Goal: Task Accomplishment & Management: Use online tool/utility

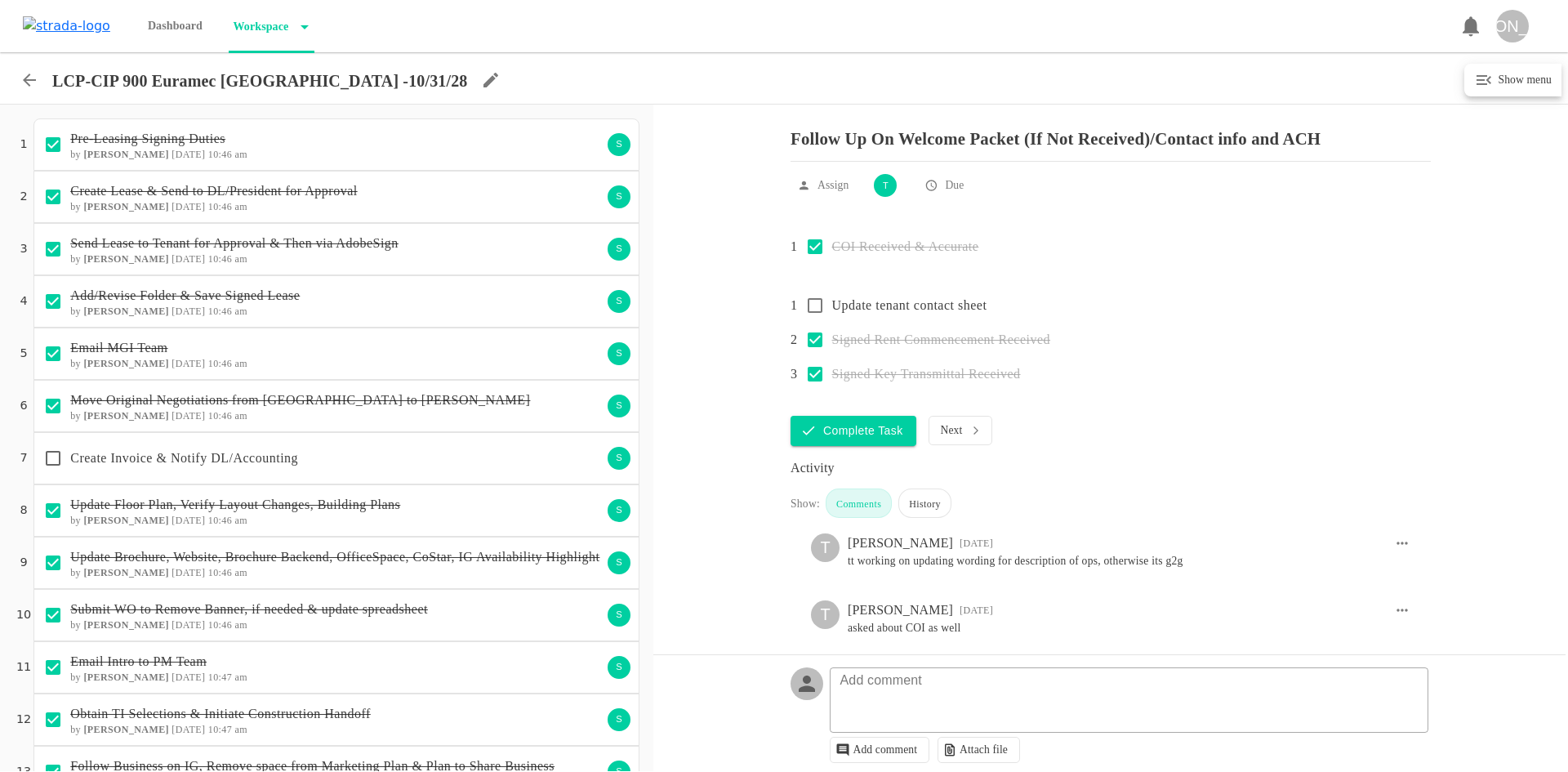
scroll to position [1243, 0]
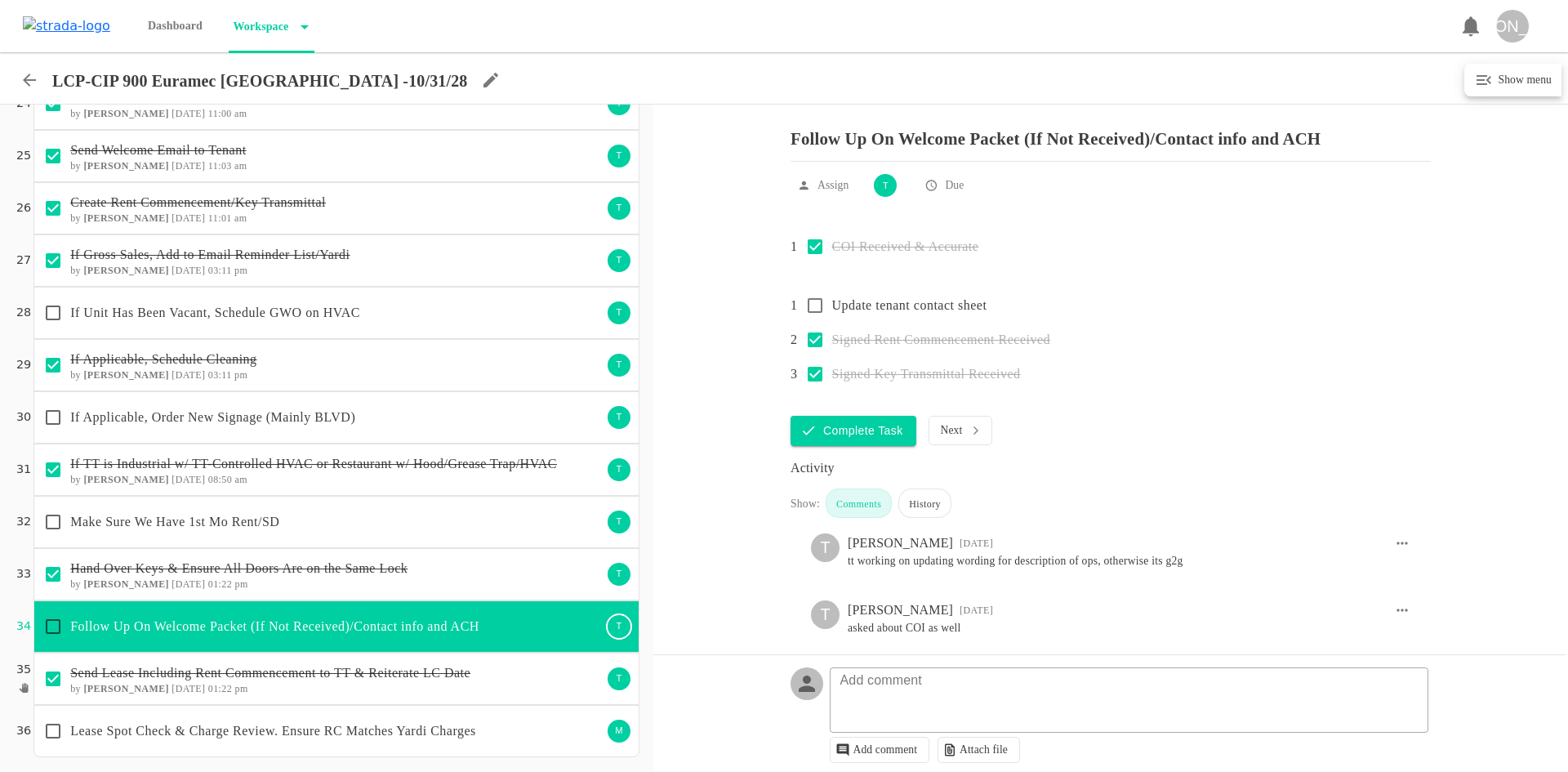
click at [397, 417] on p "If Applicable, Order New Signage (Mainly BLVD)" at bounding box center [336, 417] width 531 height 20
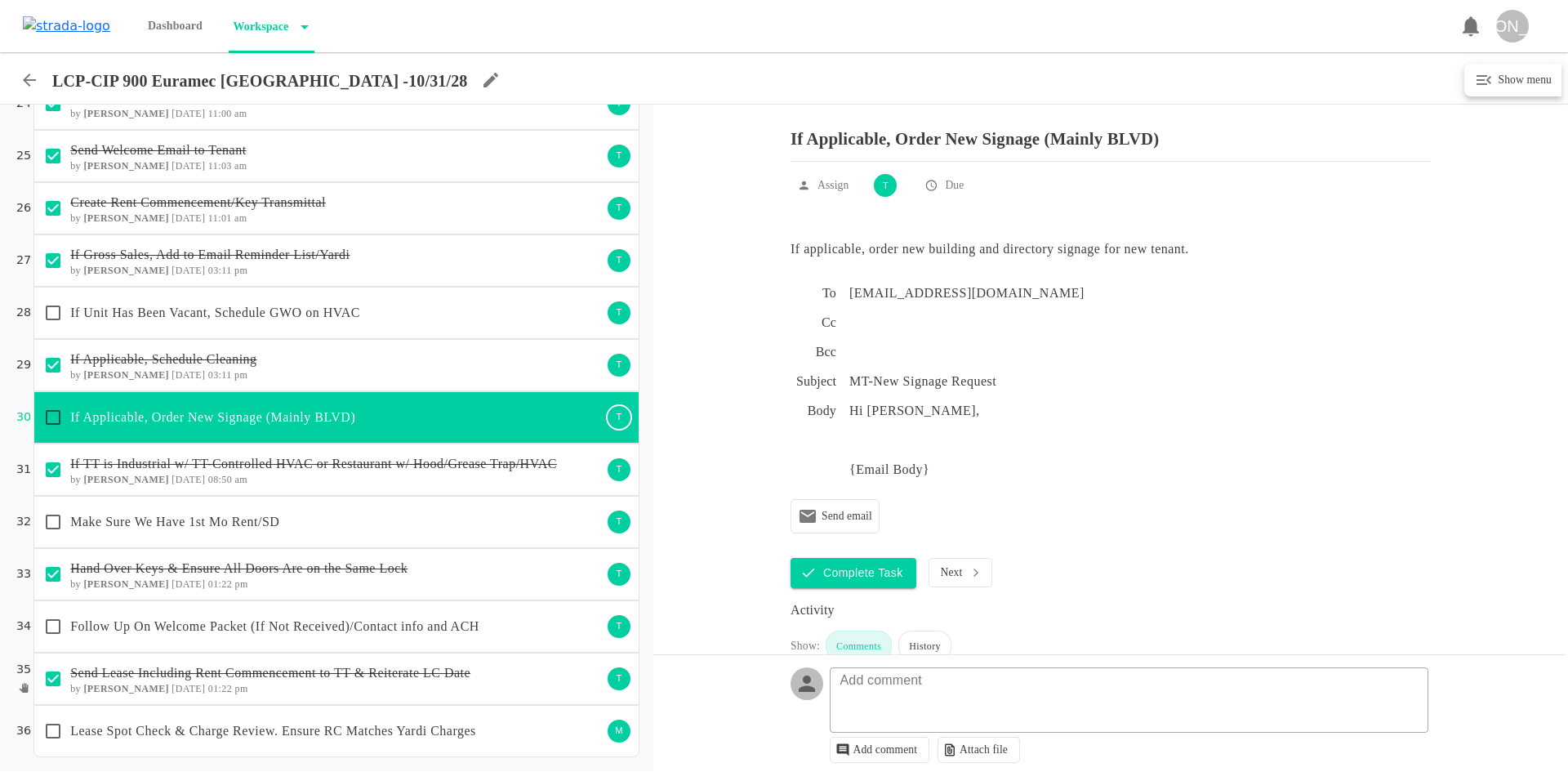
click at [35, 79] on icon at bounding box center [29, 80] width 20 height 20
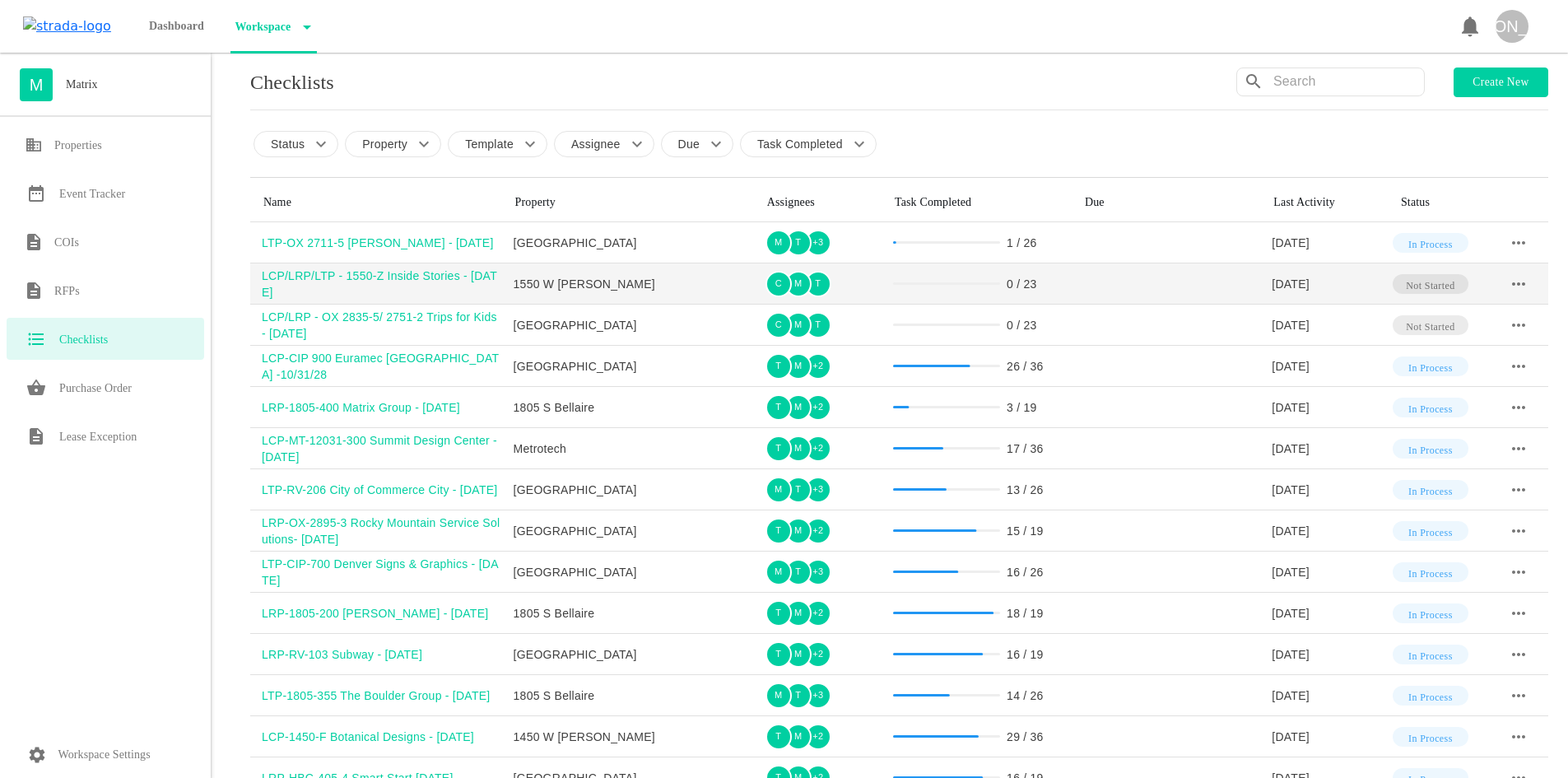
click at [351, 275] on div "LCP/LRP/LTP - 1550-Z Inside Stories - [DATE]" at bounding box center [382, 284] width 241 height 33
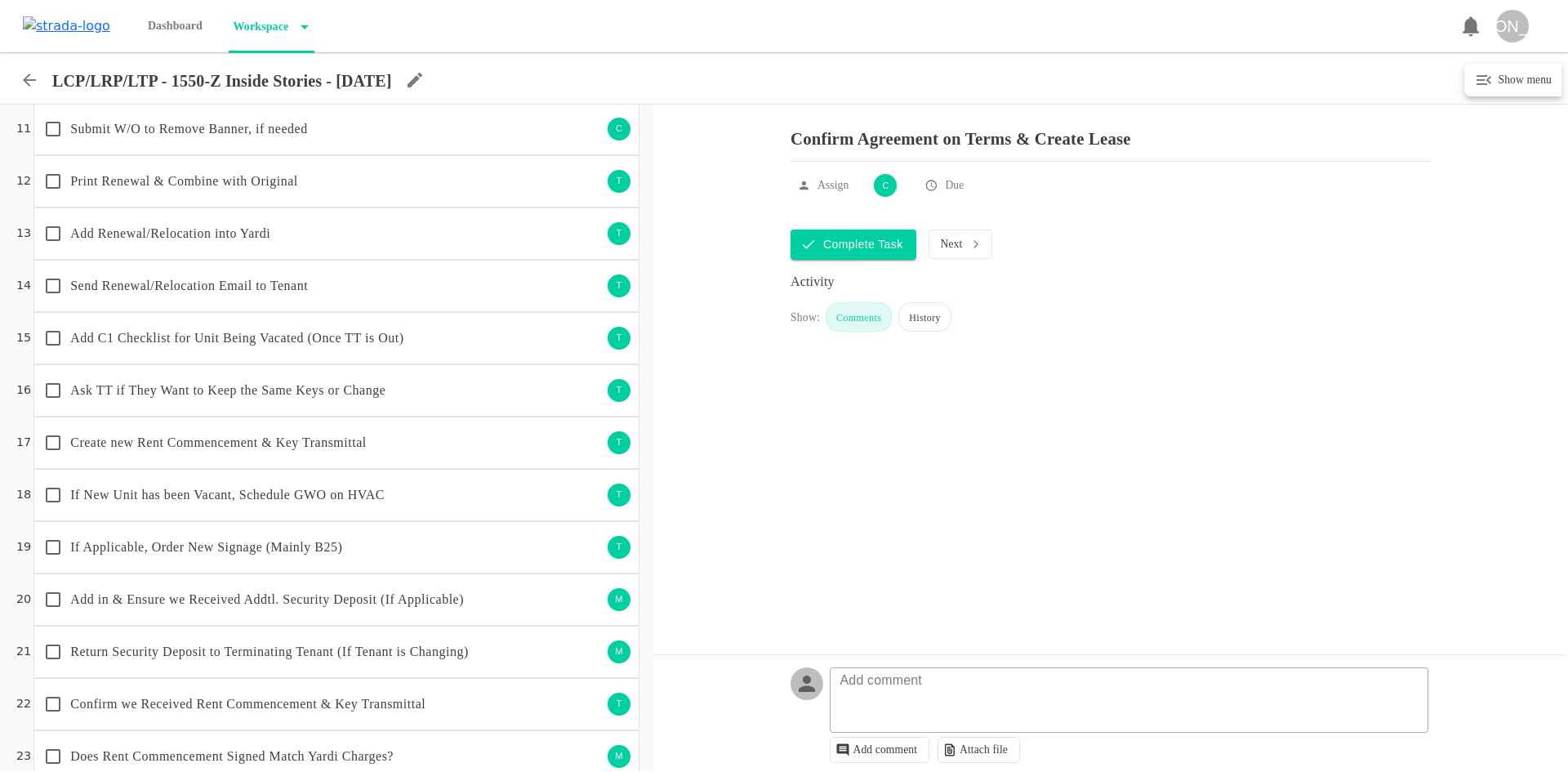
scroll to position [563, 0]
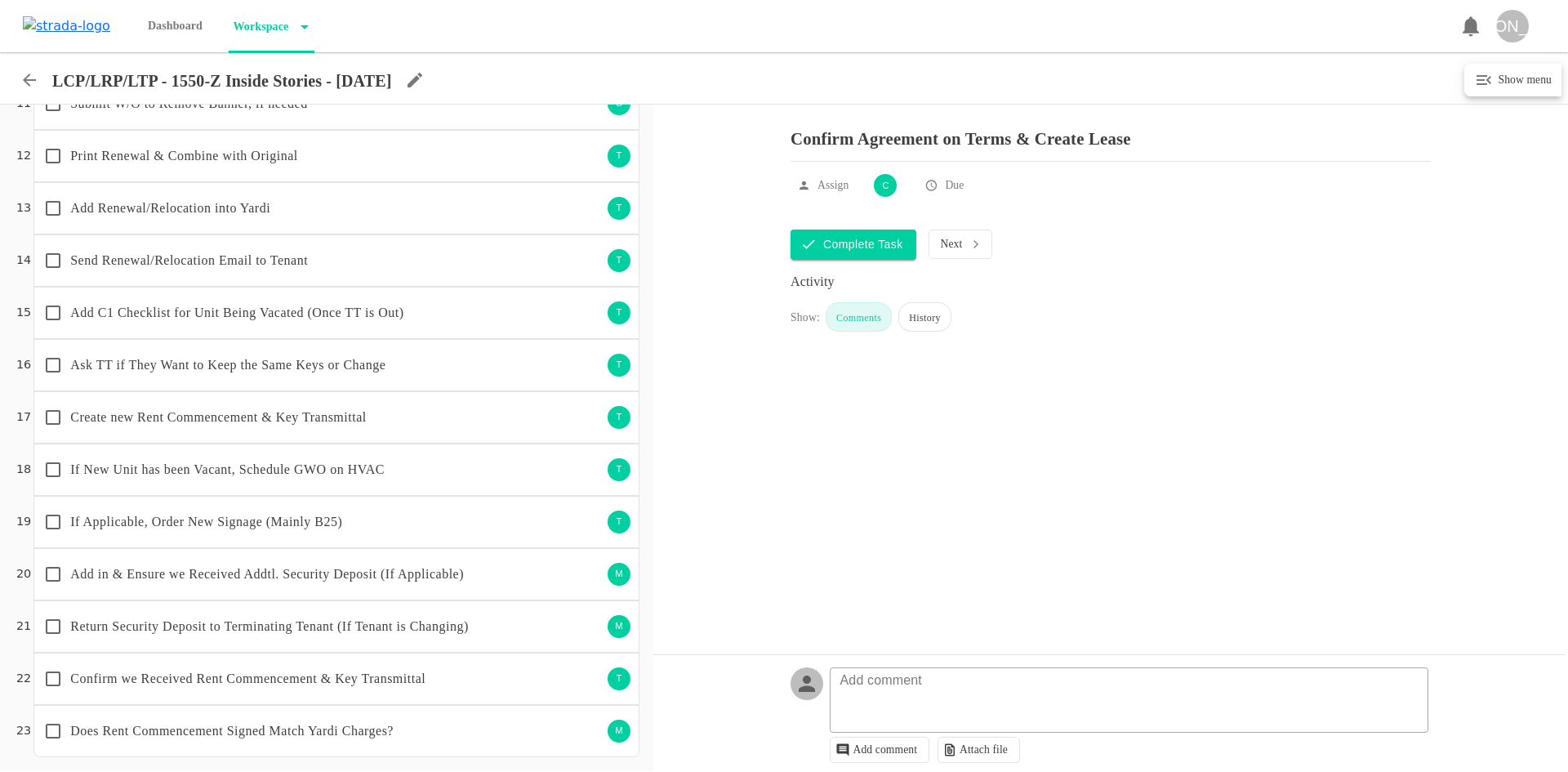
click at [343, 479] on p "If New Unit has been Vacant, Schedule GWO on HVAC" at bounding box center [336, 470] width 531 height 20
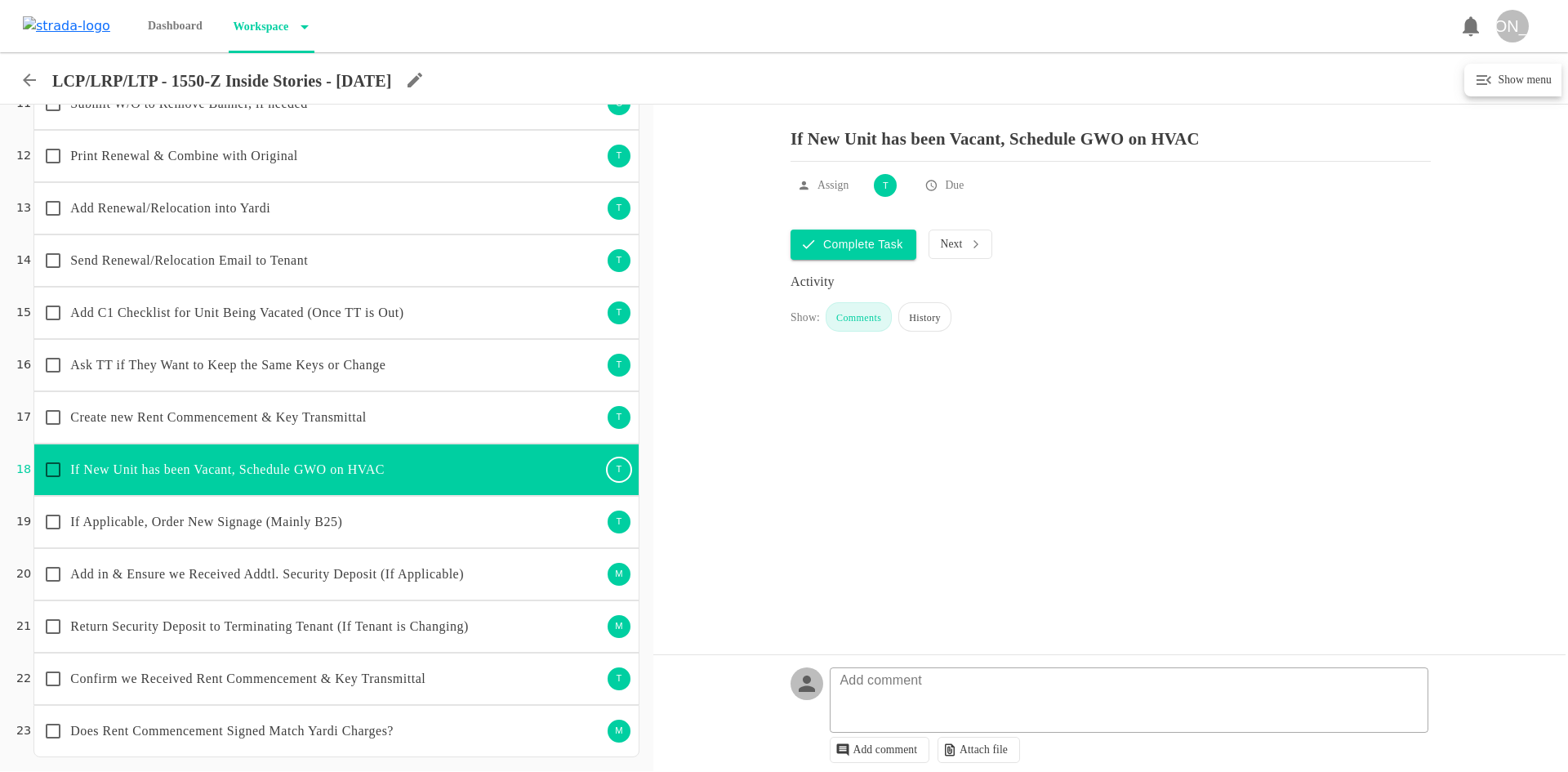
click at [357, 530] on p "If Applicable, Order New Signage (Mainly B25)" at bounding box center [336, 522] width 531 height 20
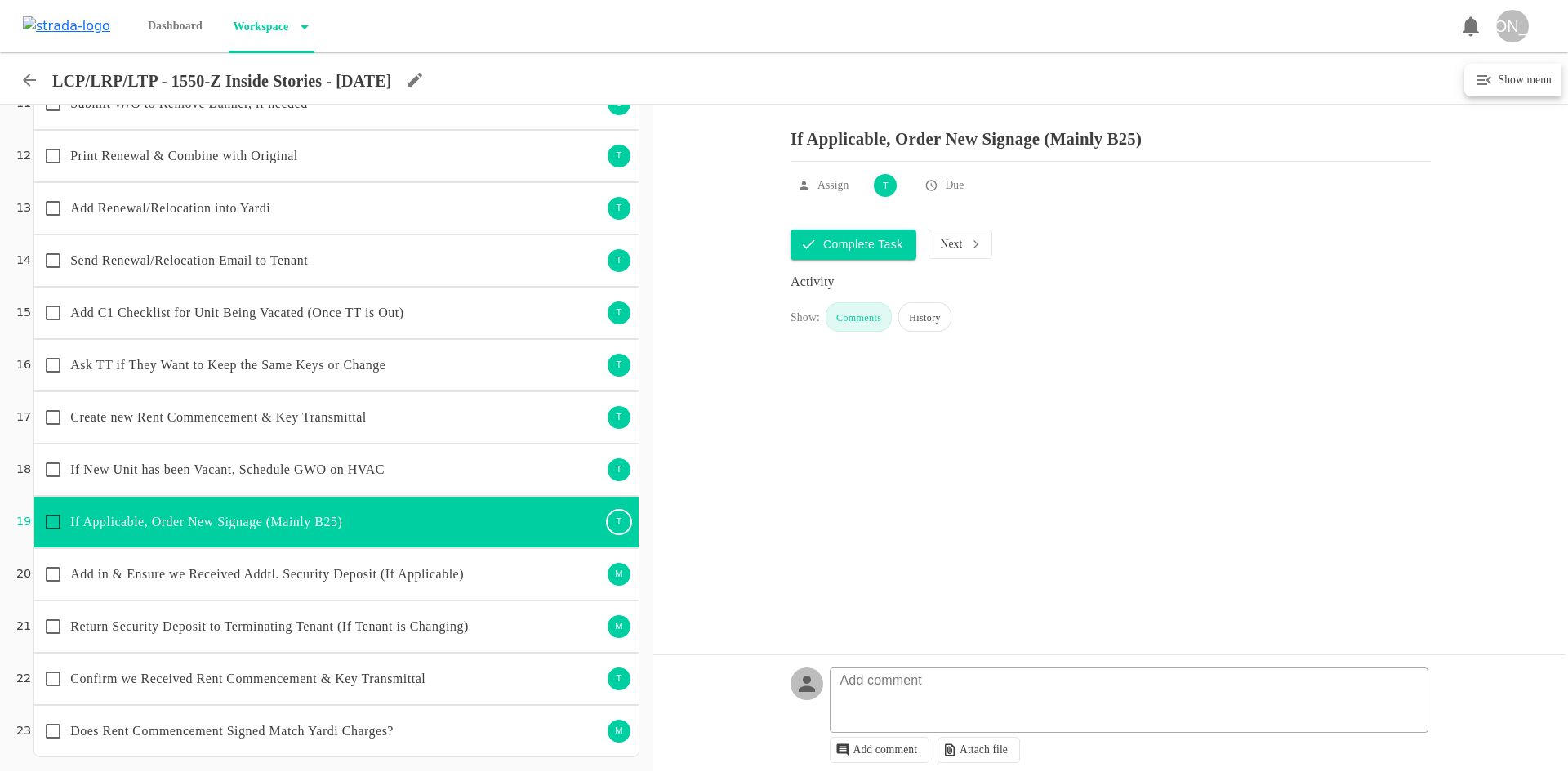
click at [36, 516] on input "checkbox" at bounding box center [53, 522] width 34 height 34
checkbox input "true"
click at [138, 463] on p "If New Unit has been Vacant, Schedule GWO on HVAC" at bounding box center [336, 470] width 531 height 20
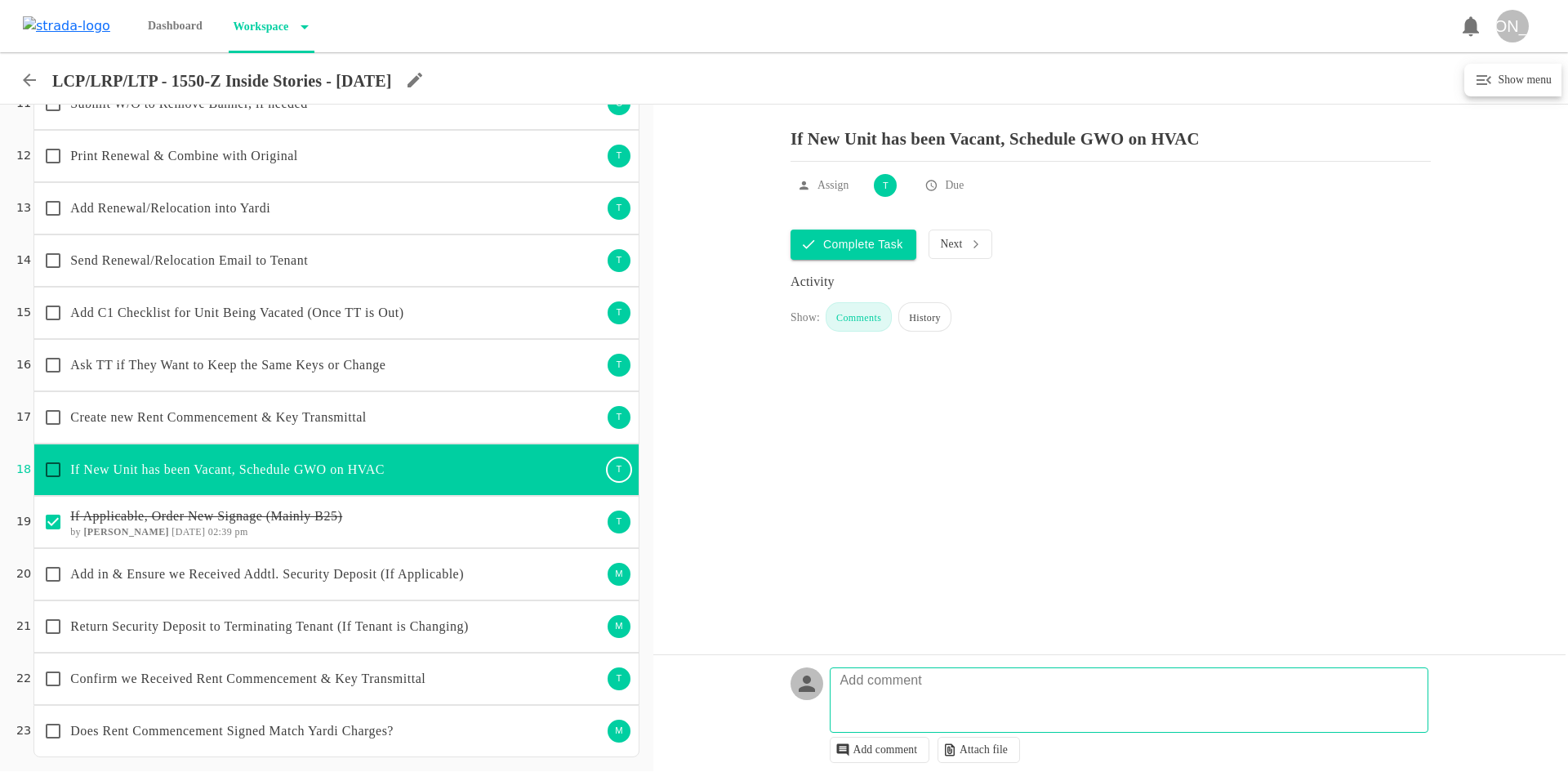
click at [940, 702] on textarea at bounding box center [1132, 708] width 598 height 47
type textarea "s"
type textarea "9/30 reached out to schedule gwo on garage door & hvac"
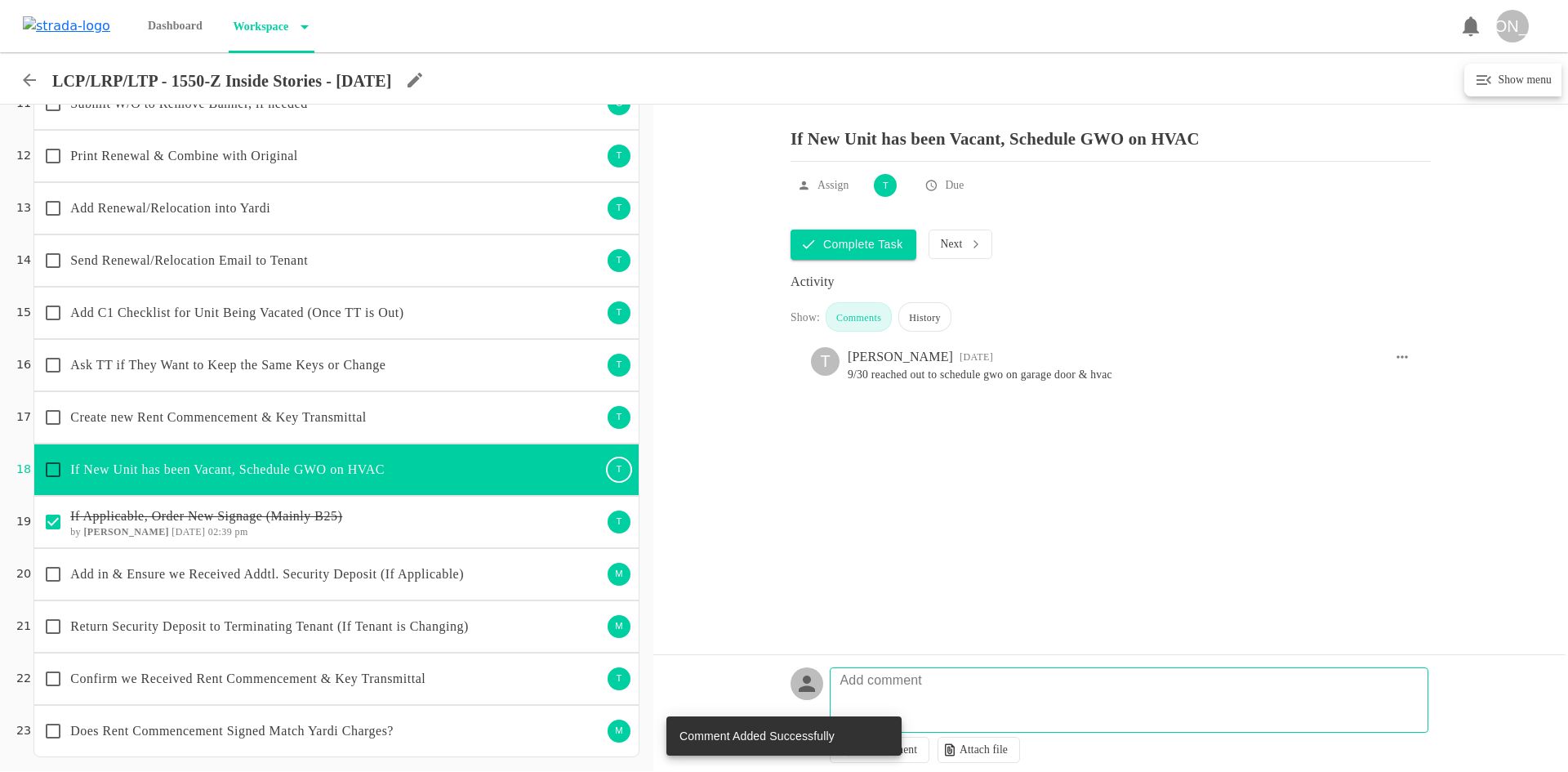
click at [419, 579] on p "Add in & Ensure we Received Addtl. Security Deposit (If Applicable)" at bounding box center [336, 574] width 531 height 20
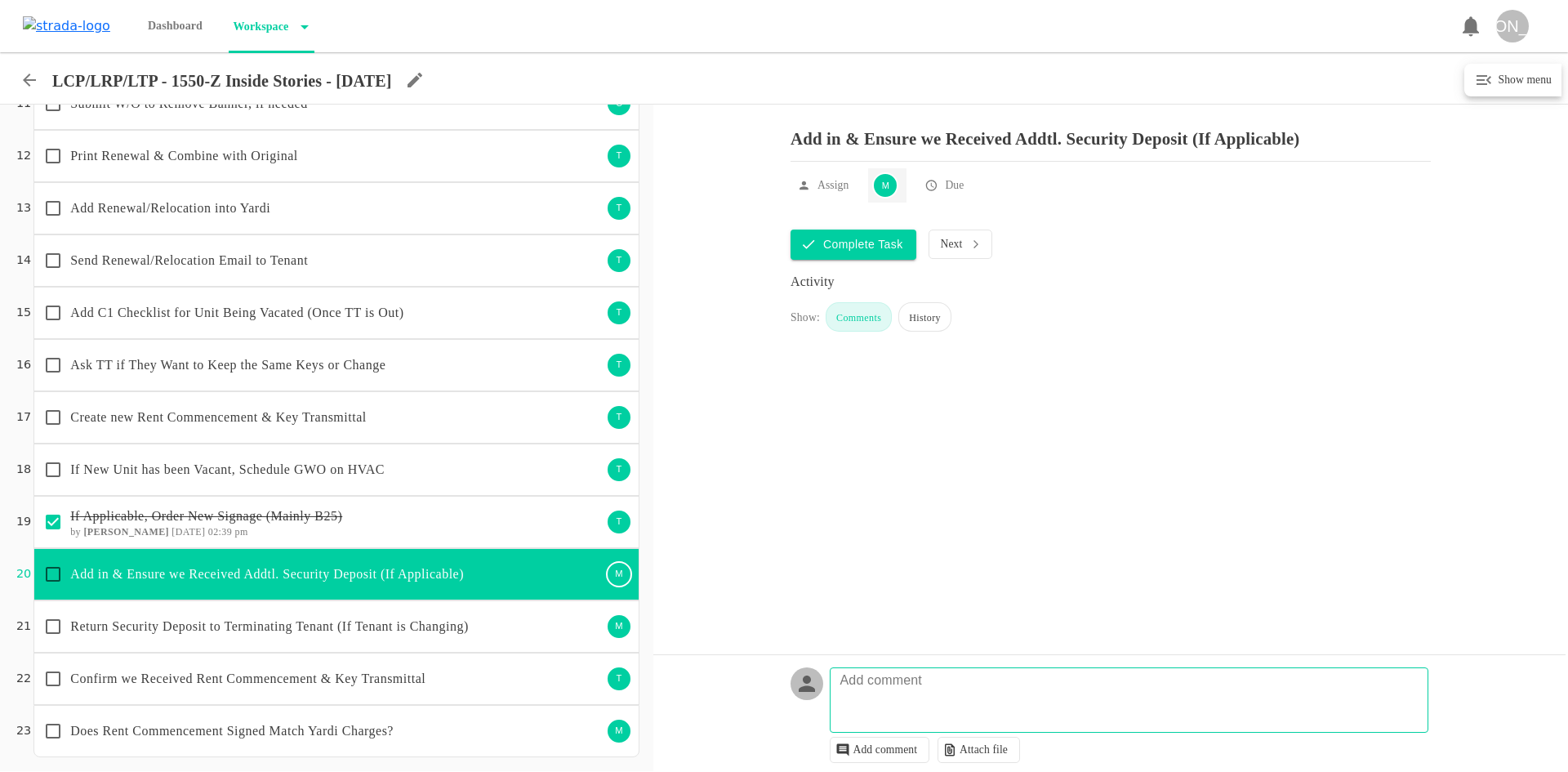
click at [880, 199] on div "M" at bounding box center [884, 185] width 26 height 26
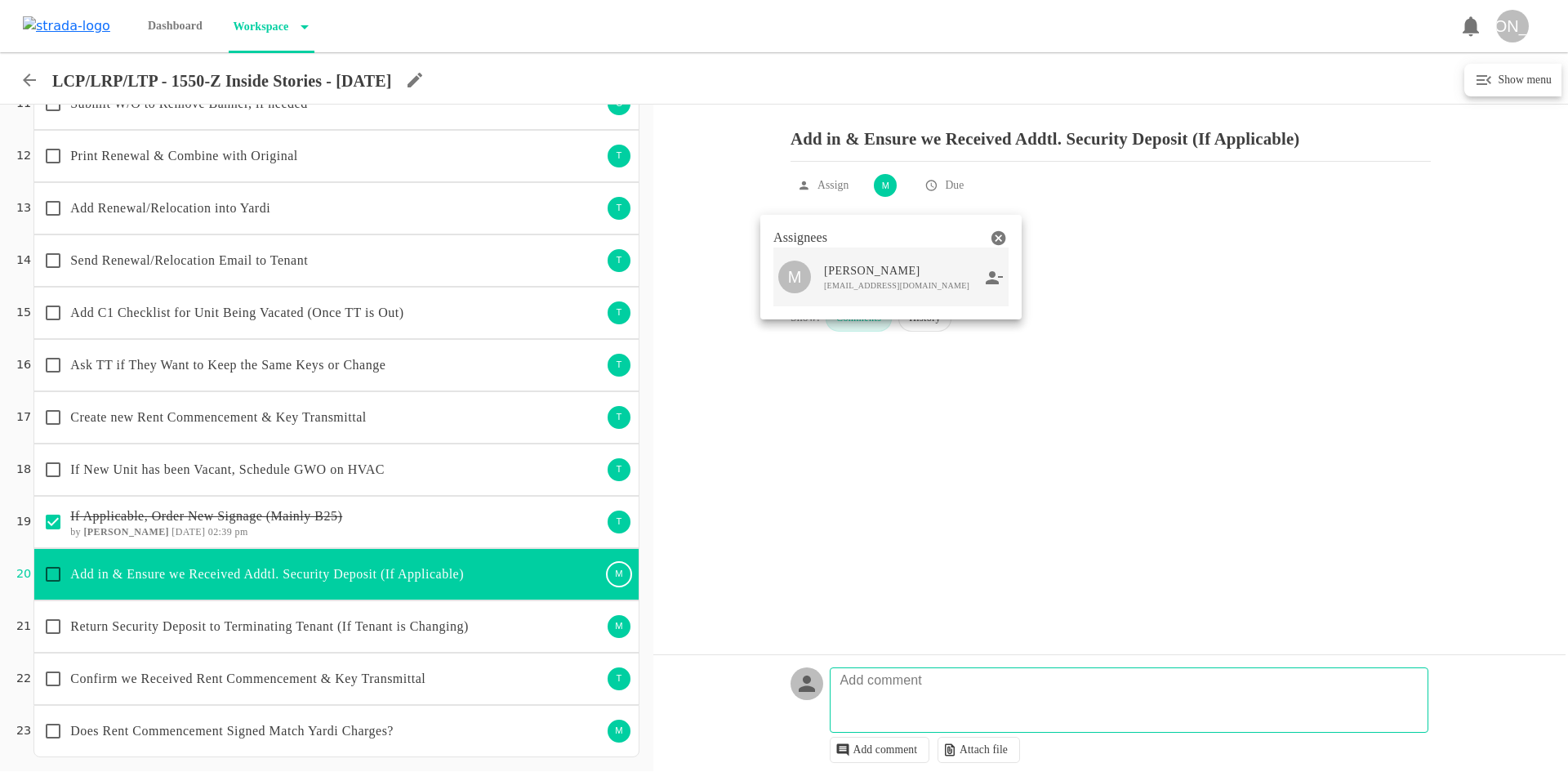
click at [994, 280] on icon at bounding box center [995, 277] width 18 height 14
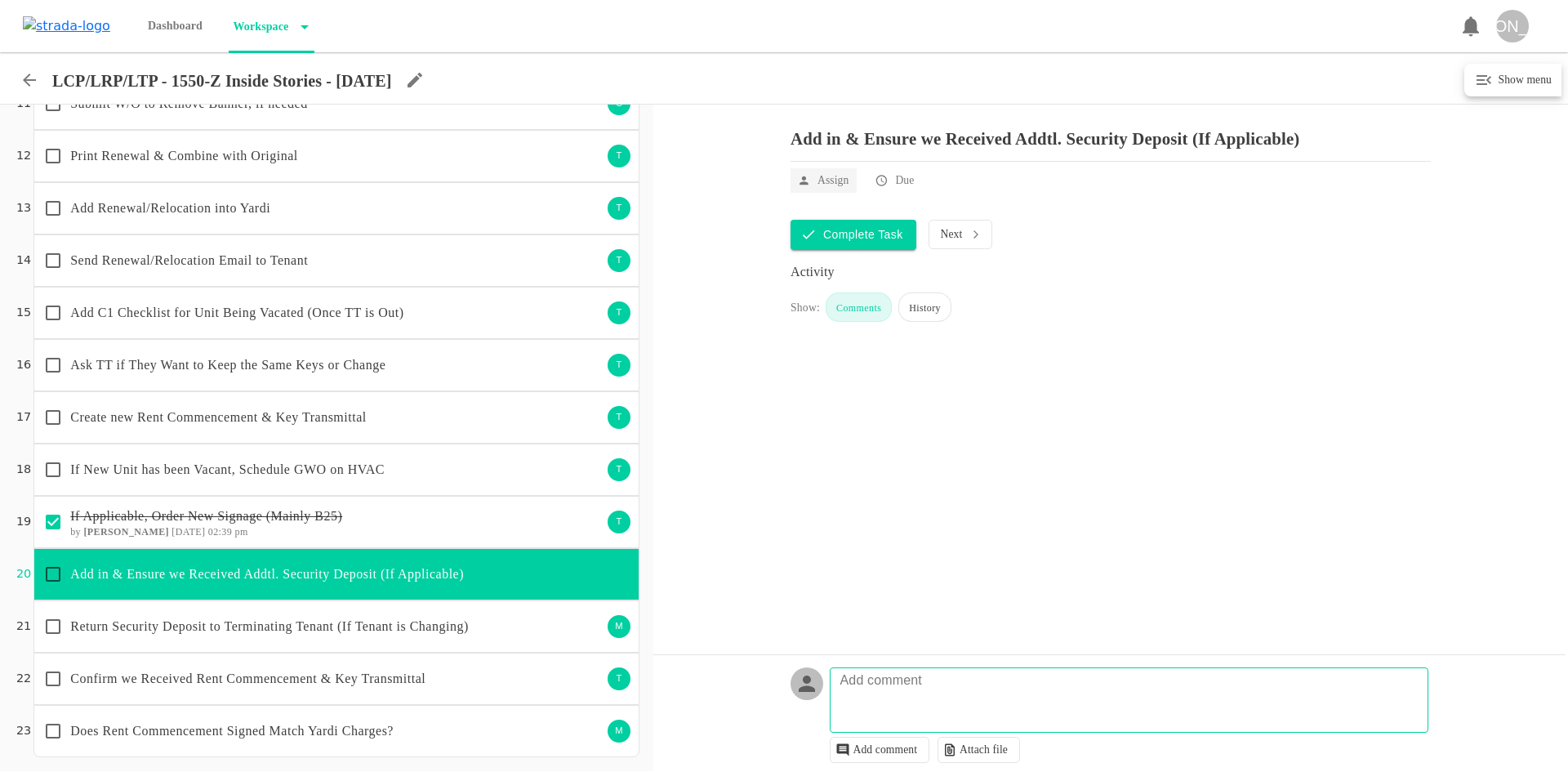
click at [831, 189] on p "Assign" at bounding box center [833, 180] width 31 height 16
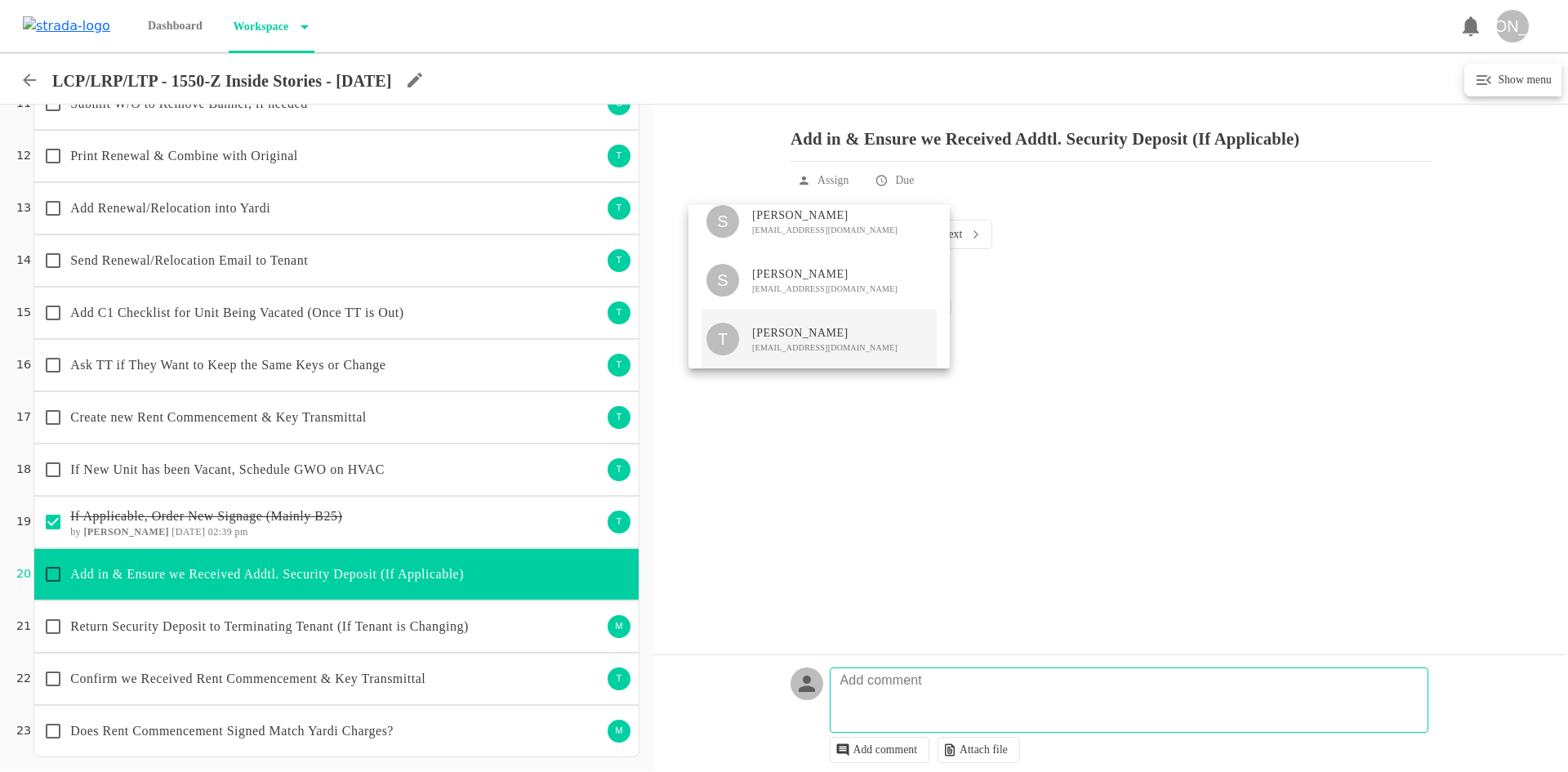
click at [833, 340] on span "[PERSON_NAME]" at bounding box center [825, 333] width 145 height 16
click at [759, 499] on div at bounding box center [784, 386] width 1568 height 772
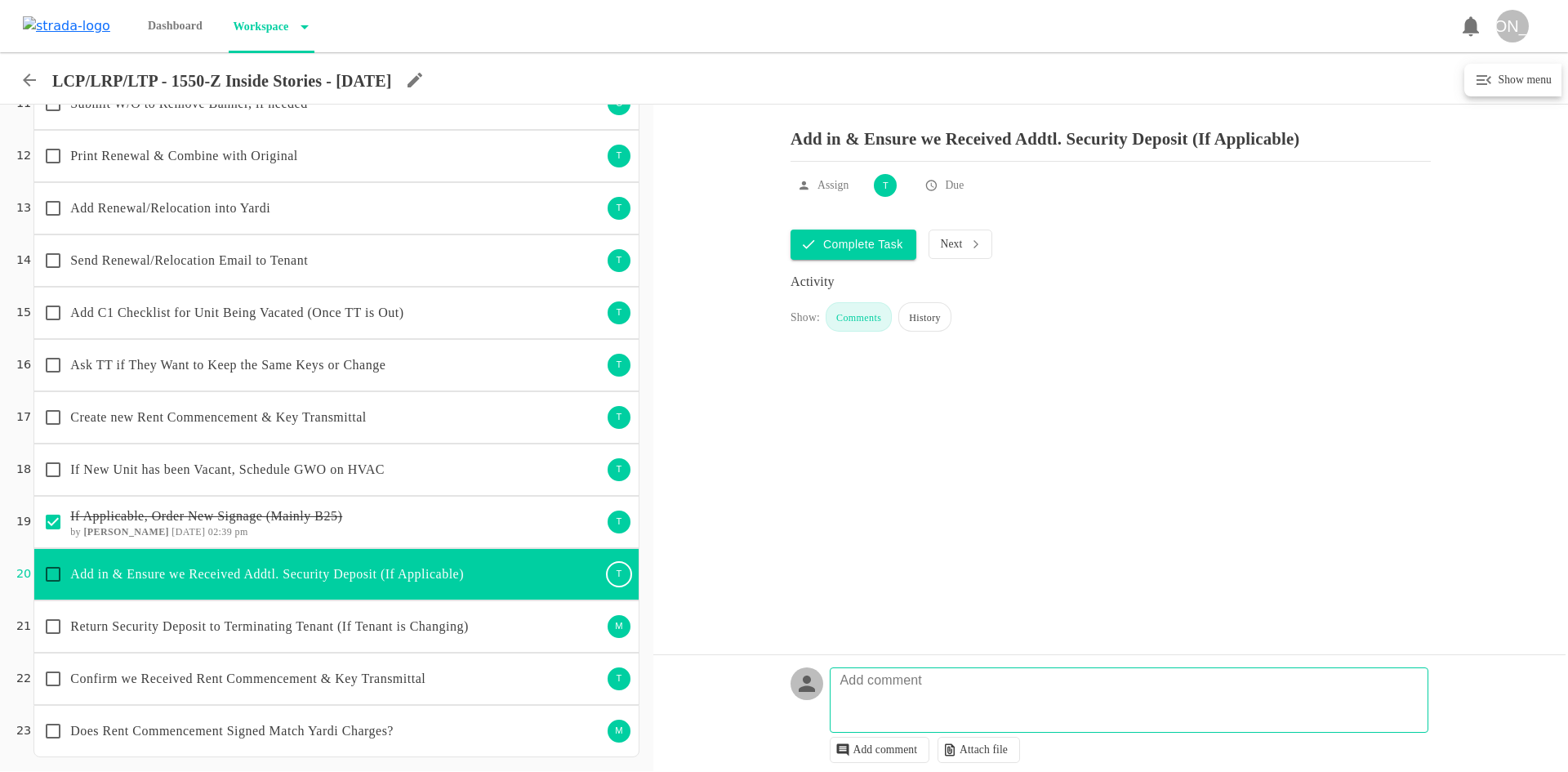
click at [453, 678] on p "Confirm we Received Rent Commencement & Key Transmittal" at bounding box center [336, 678] width 531 height 20
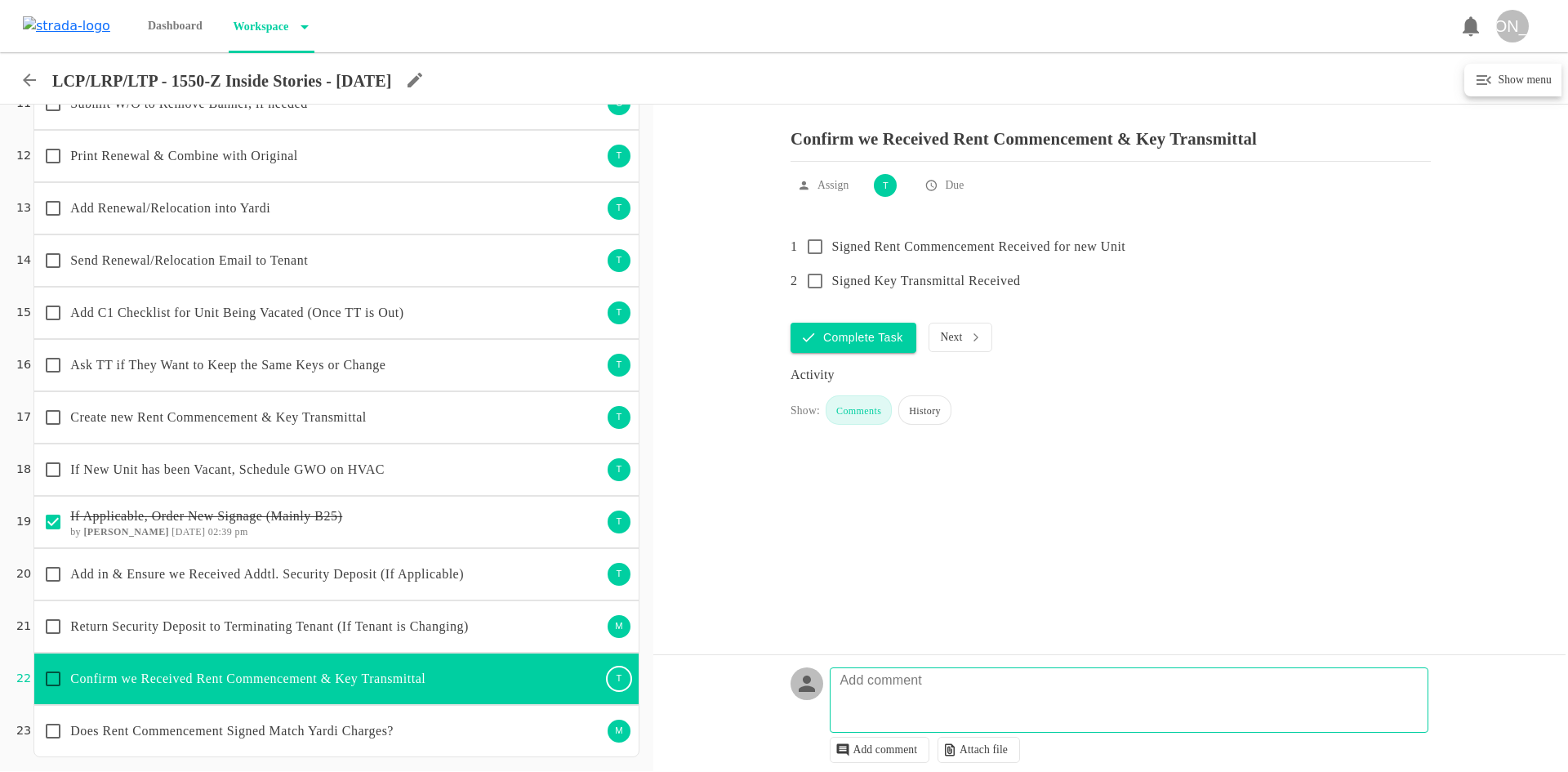
click at [504, 630] on p "Return Security Deposit to Terminating Tenant (If Tenant is Changing)" at bounding box center [336, 627] width 531 height 20
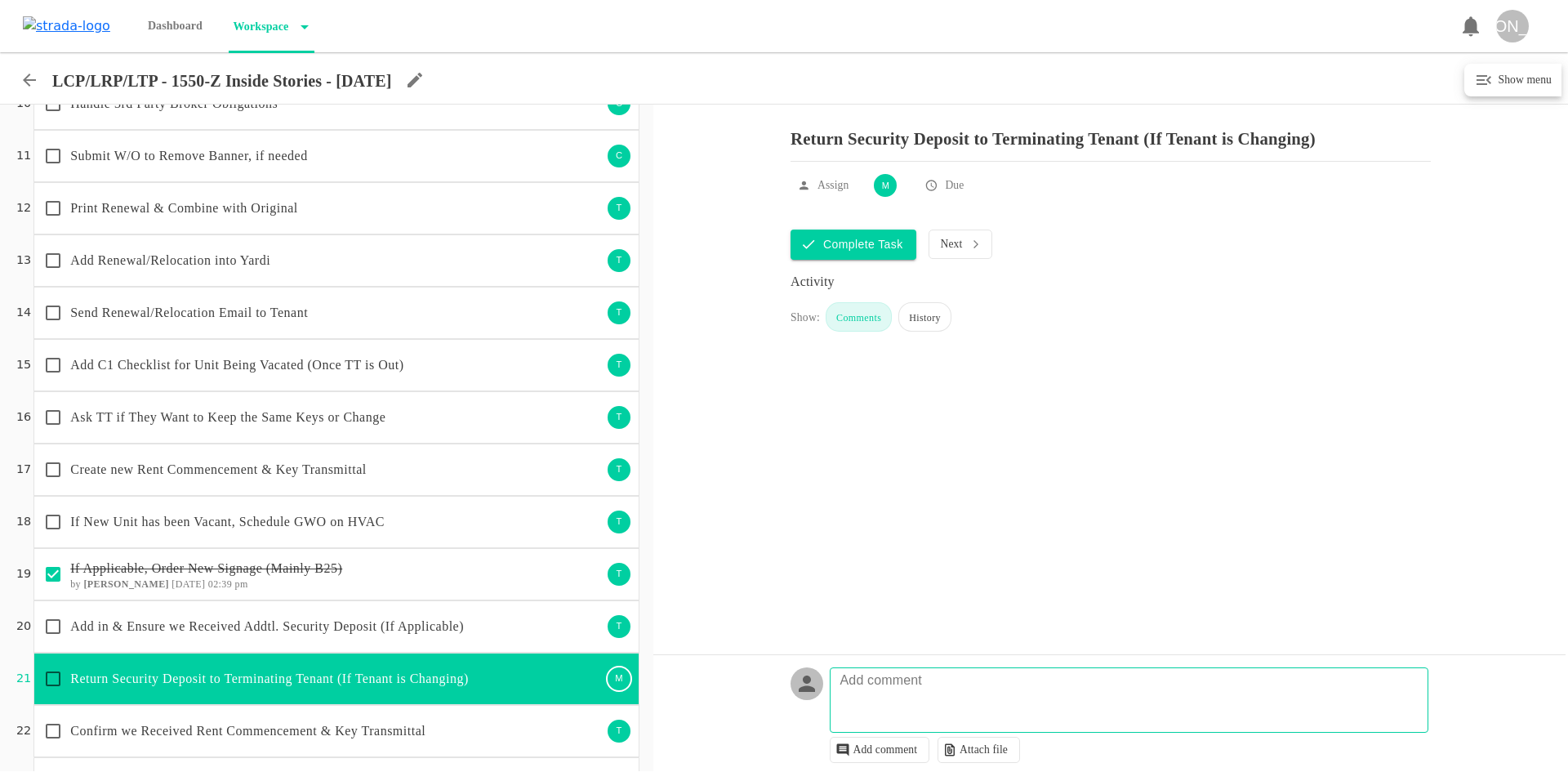
scroll to position [482, 0]
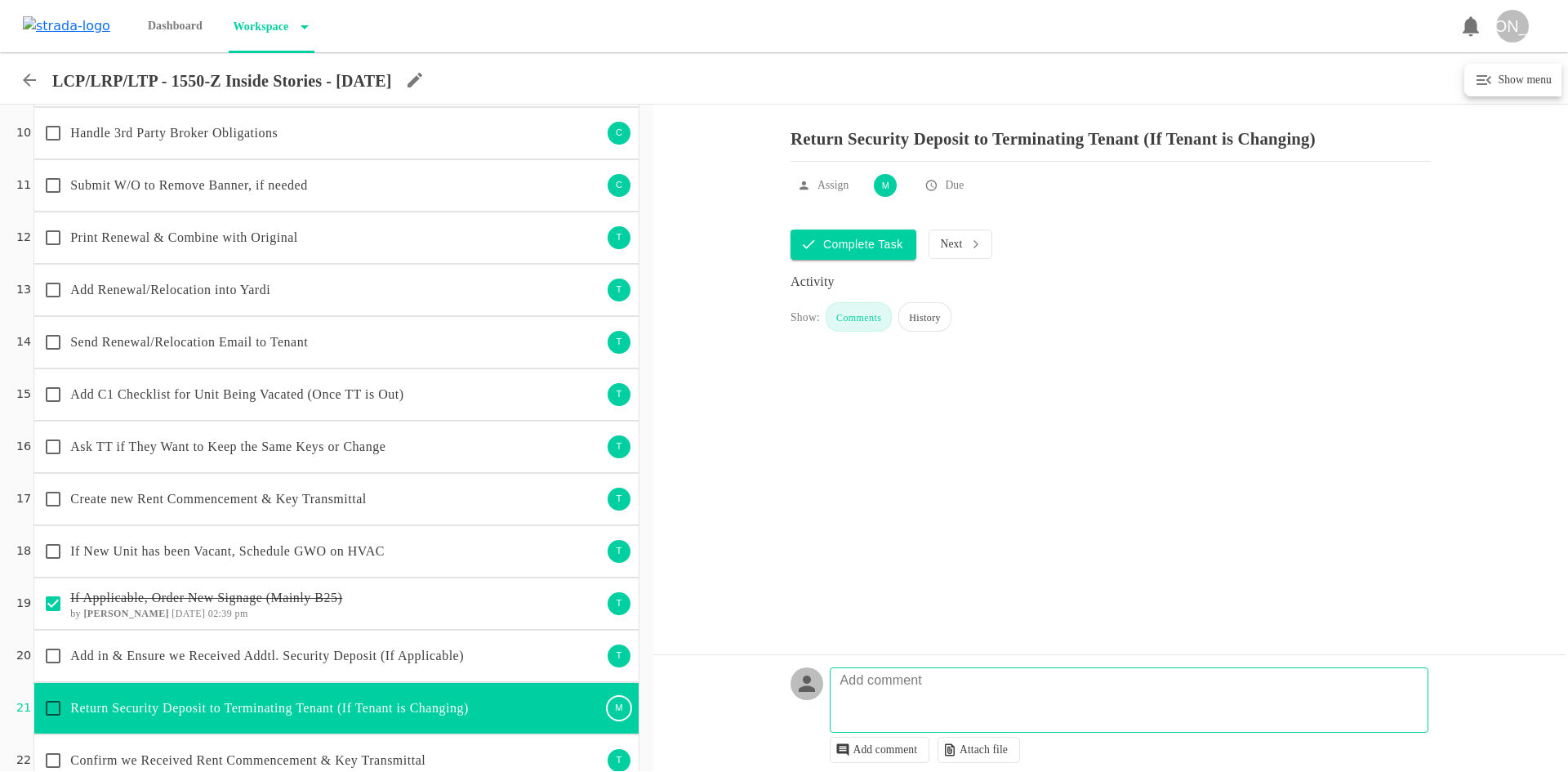
click at [341, 239] on p "Print Renewal & Combine with Original" at bounding box center [336, 238] width 531 height 20
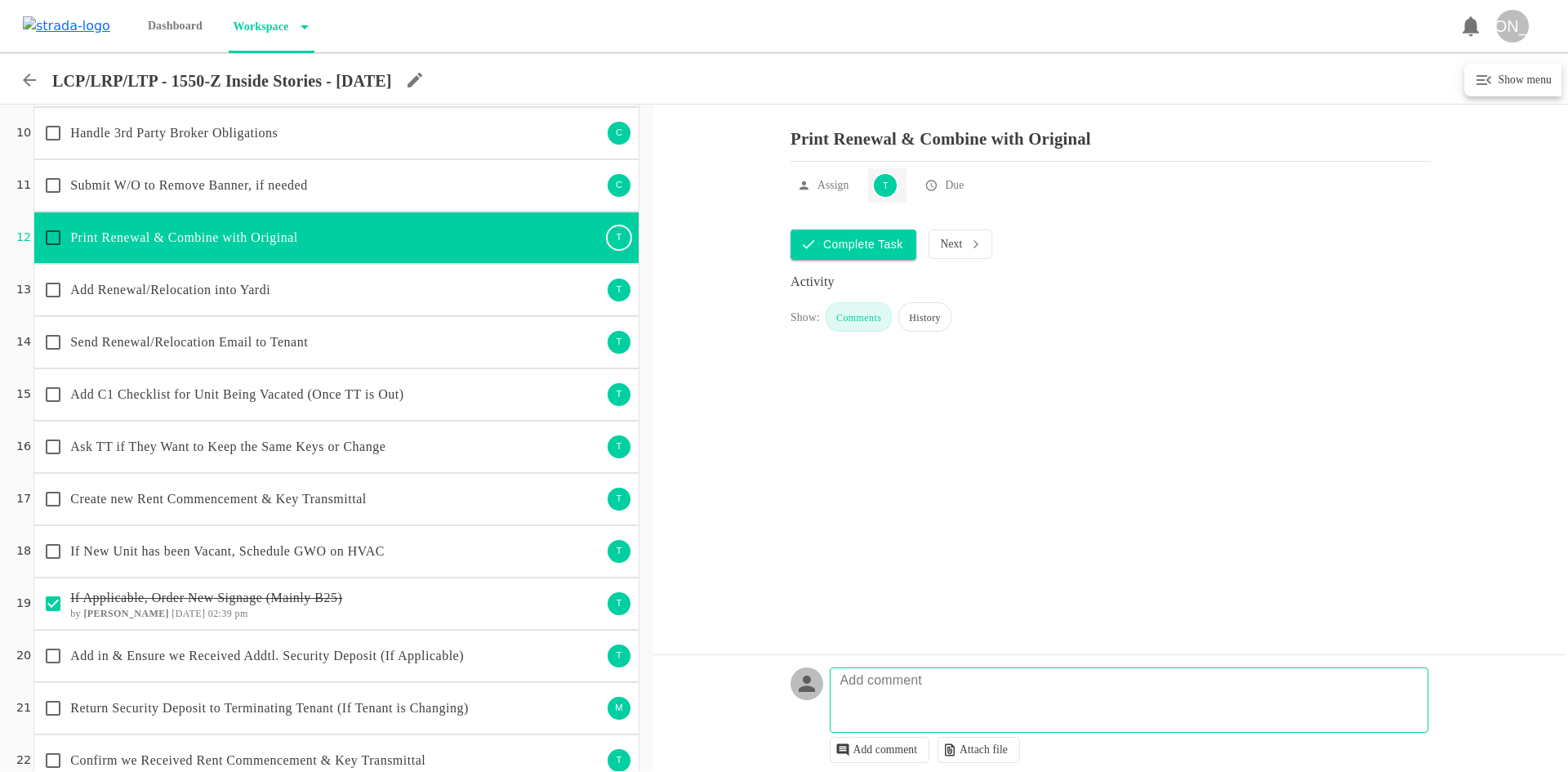
click at [888, 193] on div "T" at bounding box center [884, 185] width 26 height 26
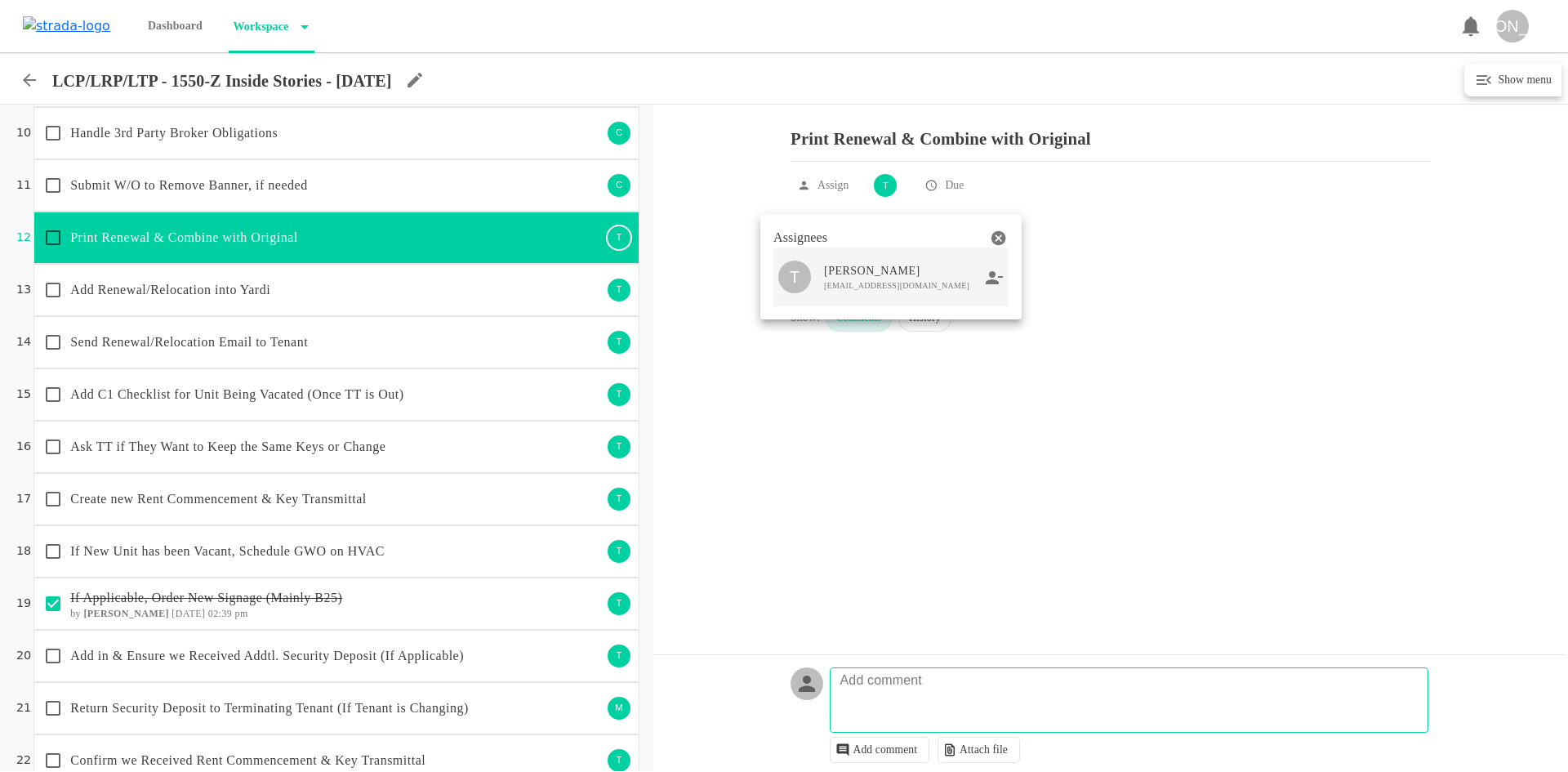
click at [989, 282] on icon at bounding box center [994, 276] width 17 height 13
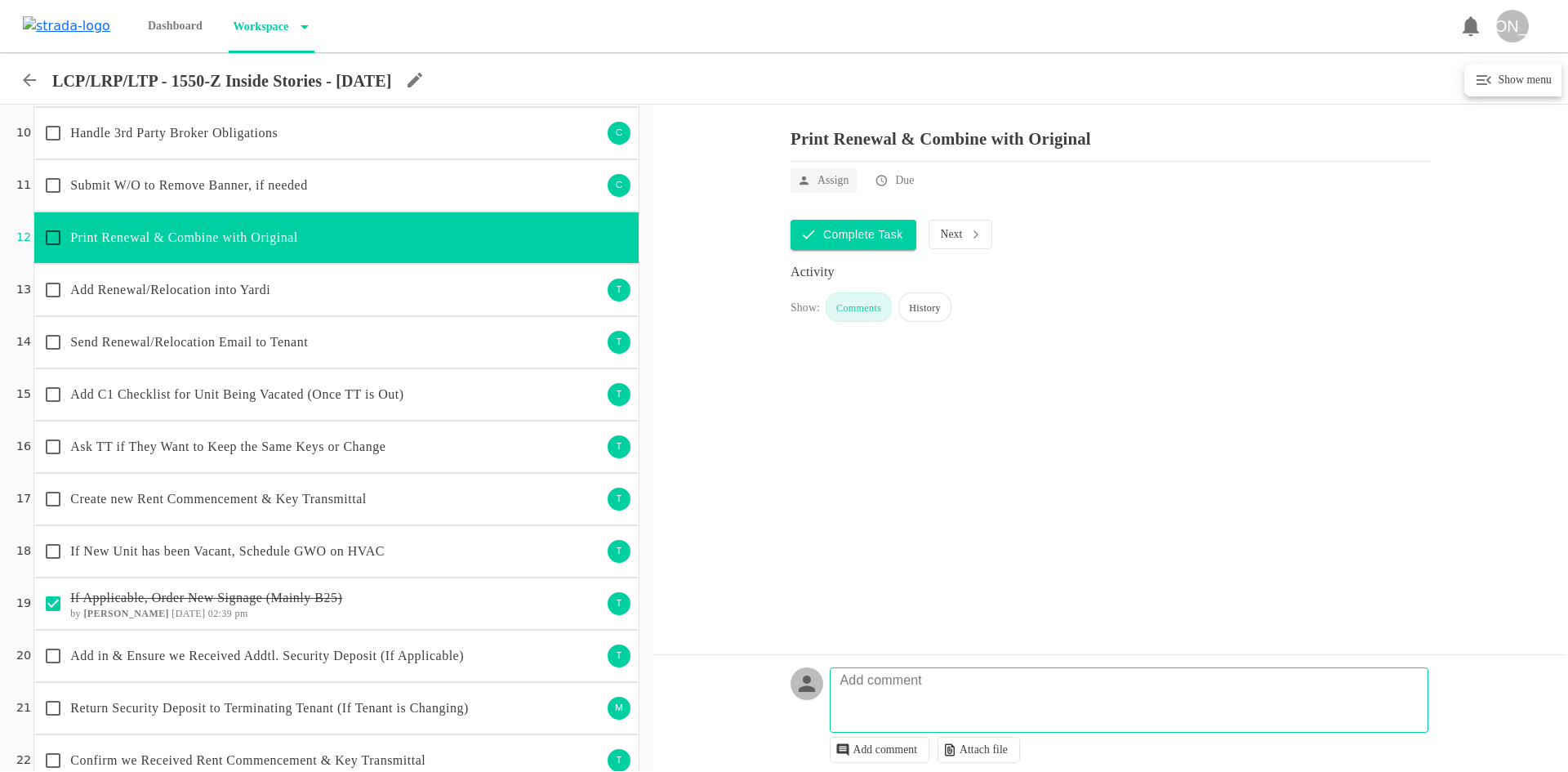
click at [826, 189] on p "Assign" at bounding box center [833, 180] width 31 height 16
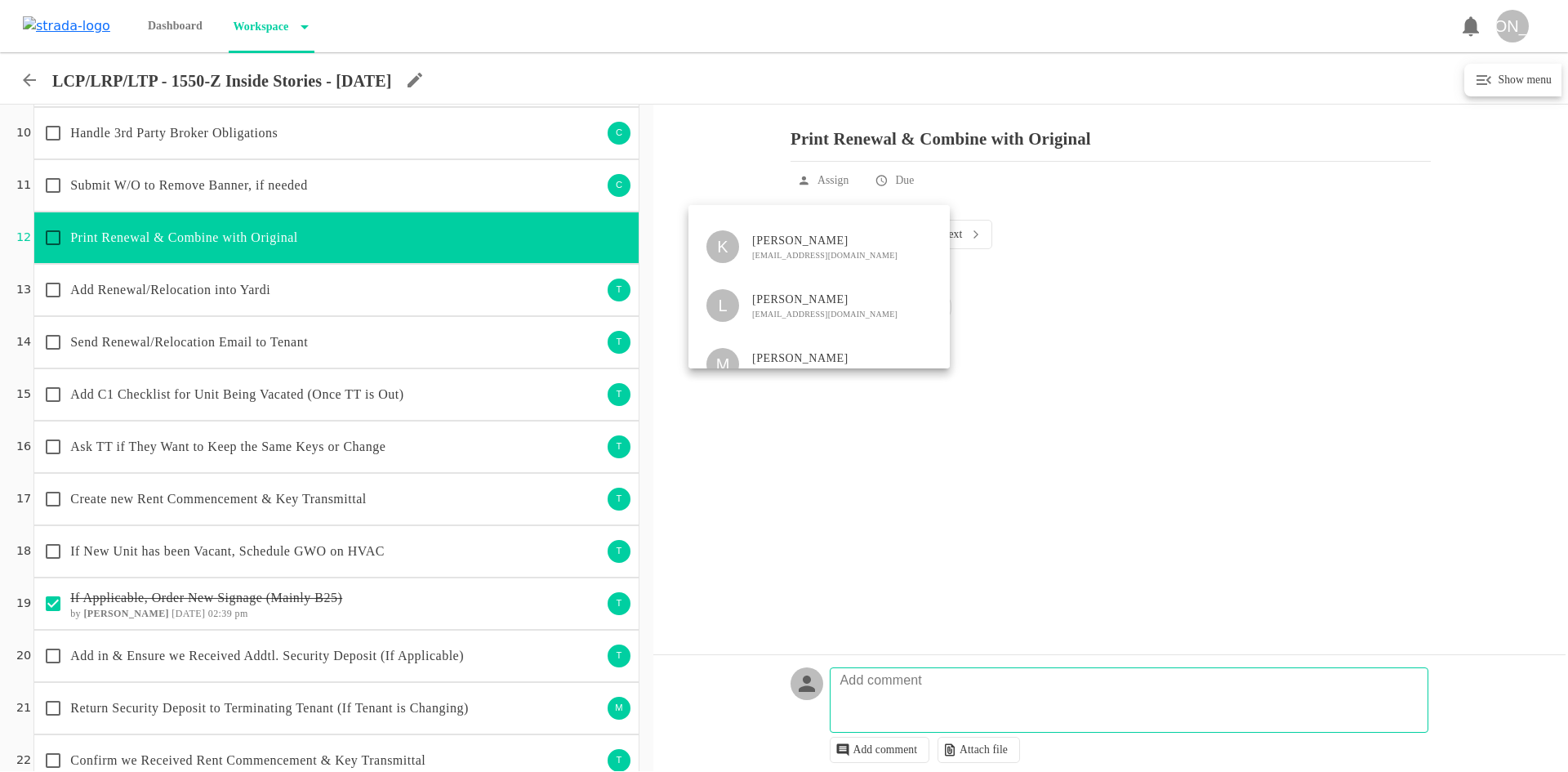
scroll to position [374, 0]
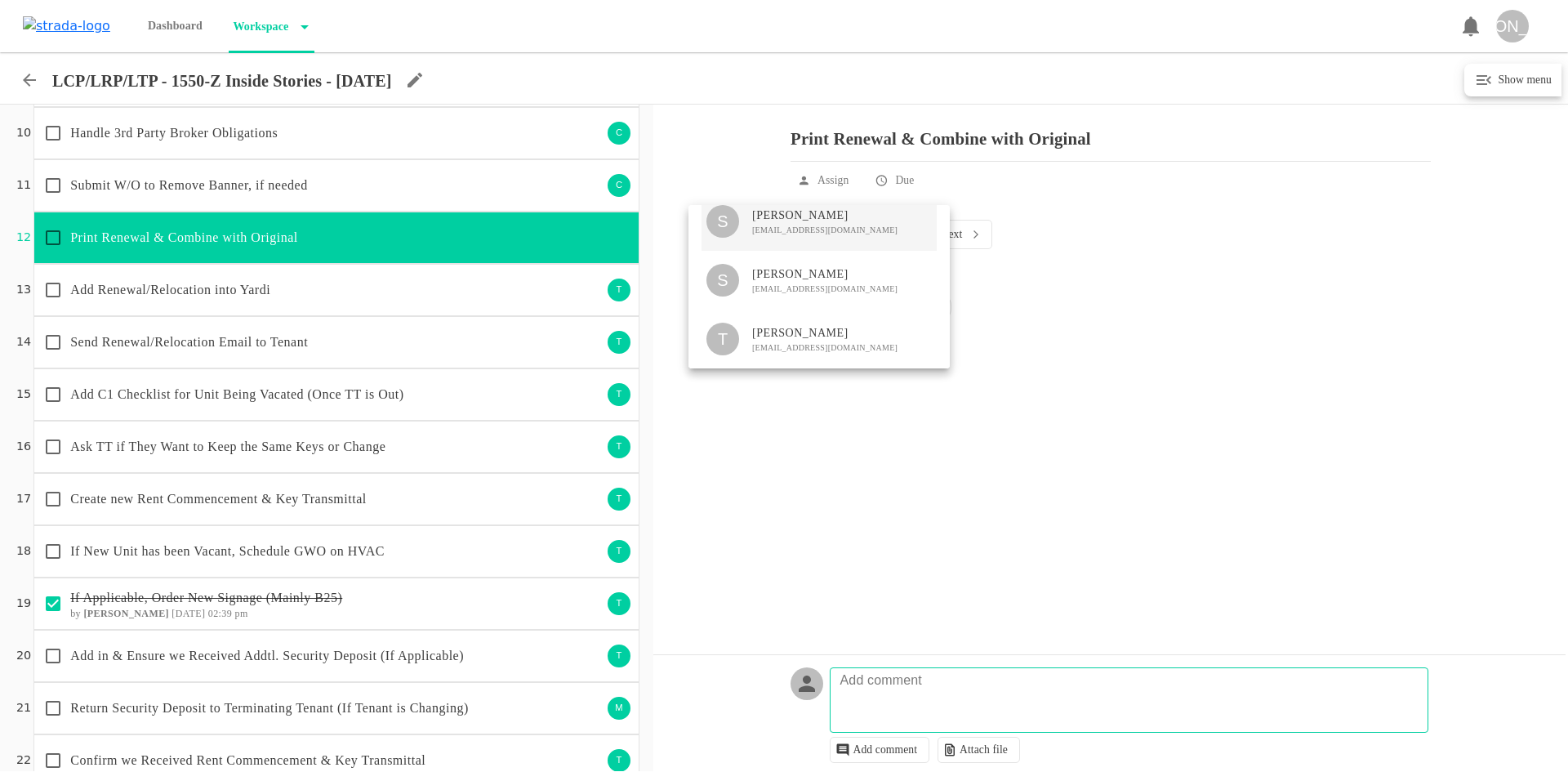
click at [815, 229] on span "[EMAIL_ADDRESS][DOMAIN_NAME]" at bounding box center [825, 230] width 145 height 12
click at [839, 529] on div at bounding box center [784, 386] width 1568 height 772
